Goal: Find contact information: Find contact information

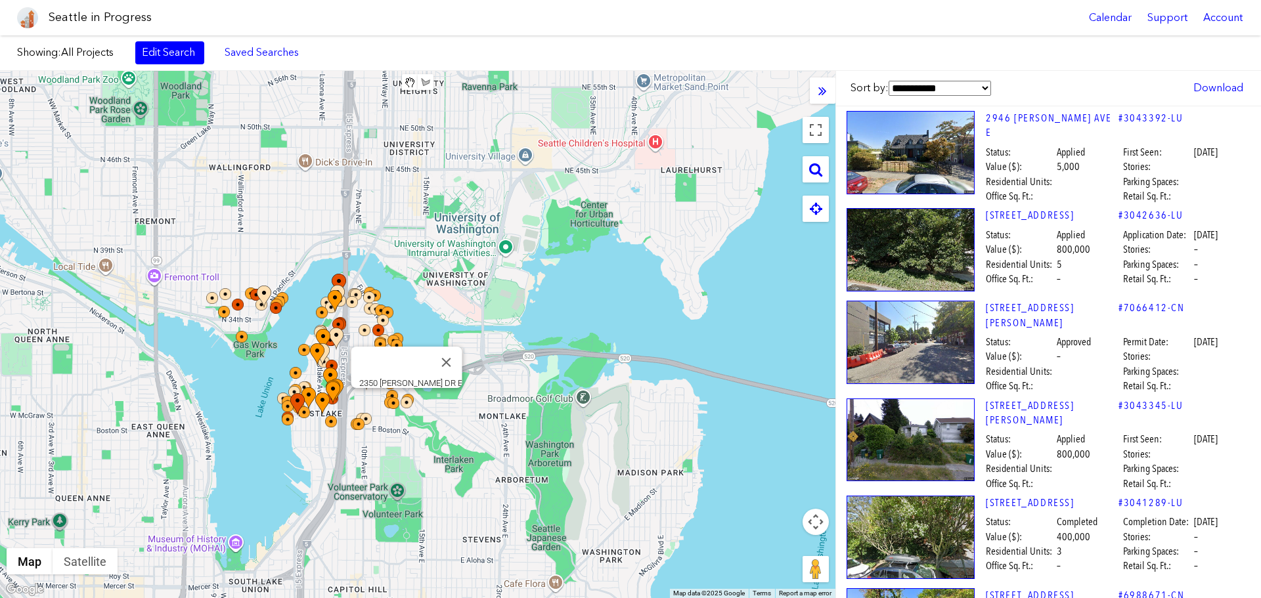
drag, startPoint x: 747, startPoint y: 377, endPoint x: 427, endPoint y: 415, distance: 322.2
click at [421, 420] on div at bounding box center [415, 411] width 29 height 29
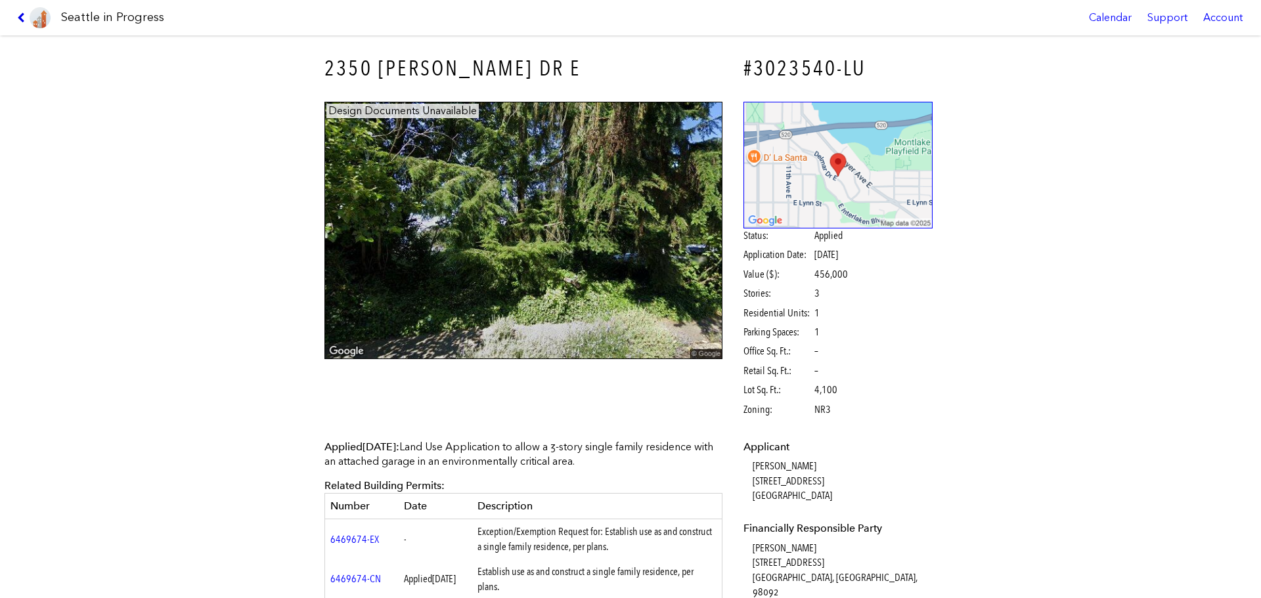
click at [25, 18] on icon at bounding box center [23, 17] width 12 height 11
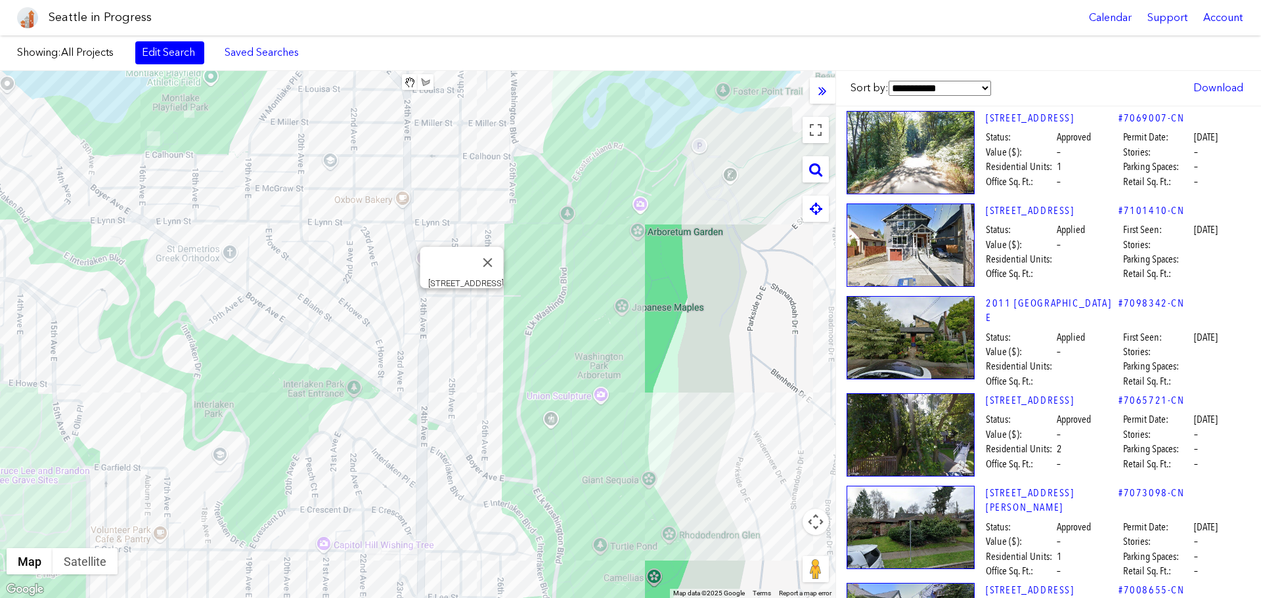
click at [461, 305] on div "[STREET_ADDRESS]" at bounding box center [418, 334] width 836 height 527
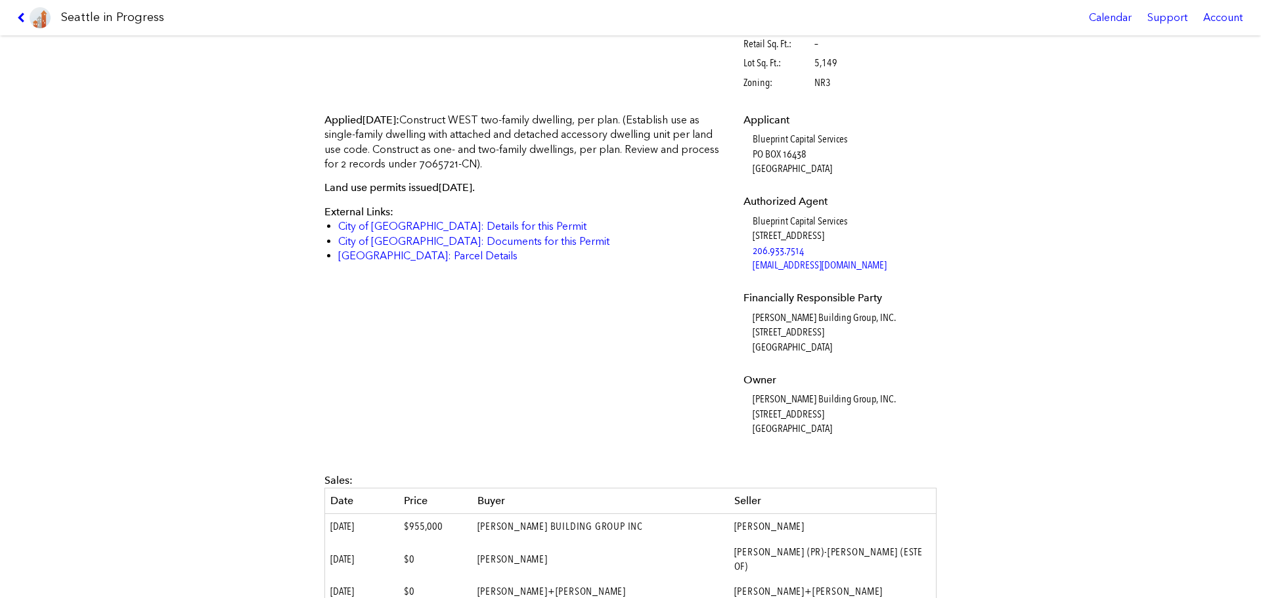
scroll to position [328, 0]
drag, startPoint x: 857, startPoint y: 319, endPoint x: 747, endPoint y: 321, distance: 110.4
click at [747, 321] on dl "Applicant Blueprint Capital Services [STREET_ADDRESS] Authorized Agent Blueprin…" at bounding box center [839, 274] width 190 height 324
copy dd "[PERSON_NAME] Building Group, INC."
